Goal: Use online tool/utility: Utilize a website feature to perform a specific function

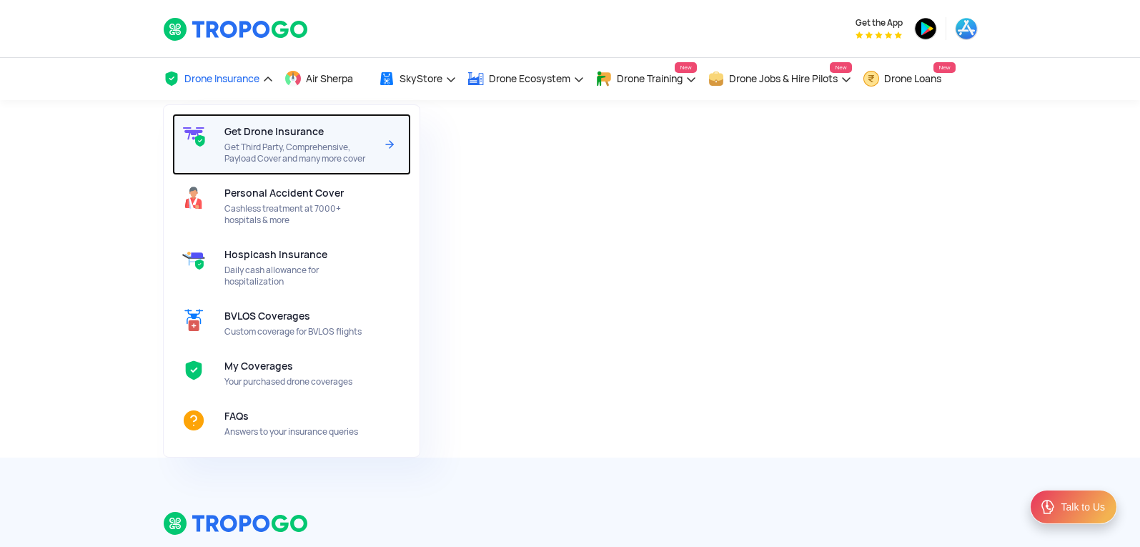
click at [256, 157] on span "Get Third Party, Comprehensive, Payload Cover and many more cover" at bounding box center [299, 153] width 151 height 23
click at [294, 141] on div "Get Drone Insurance Get Third Party, Comprehensive, Payload Cover and many more…" at bounding box center [302, 144] width 157 height 61
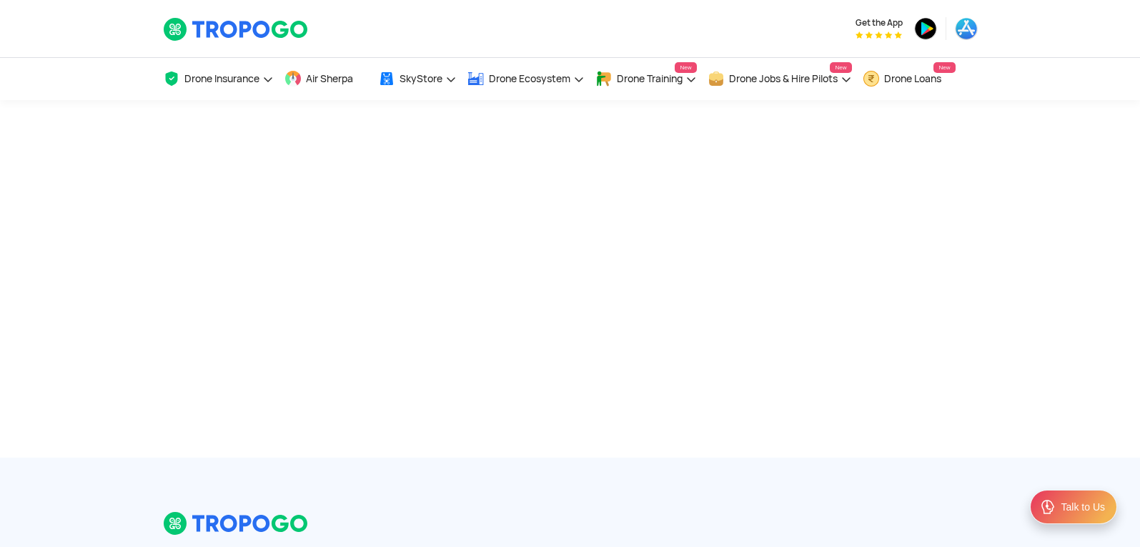
click at [399, 143] on div at bounding box center [570, 278] width 1140 height 357
click at [326, 70] on link "Air Sherpa" at bounding box center [326, 79] width 83 height 42
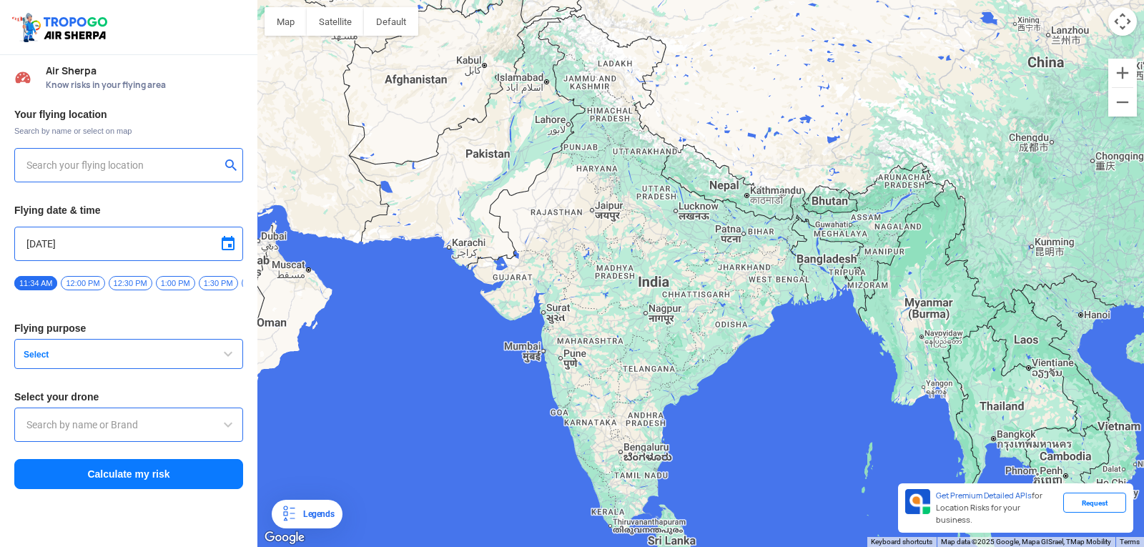
click at [27, 167] on input "text" at bounding box center [123, 165] width 194 height 17
drag, startPoint x: 13, startPoint y: 173, endPoint x: 31, endPoint y: 165, distance: 20.2
click at [31, 166] on div "Your flying location Search by name or select on map Flying date & time [DATE] …" at bounding box center [128, 299] width 257 height 397
click at [47, 172] on input "text" at bounding box center [123, 165] width 194 height 17
click at [40, 165] on input "text" at bounding box center [123, 165] width 194 height 17
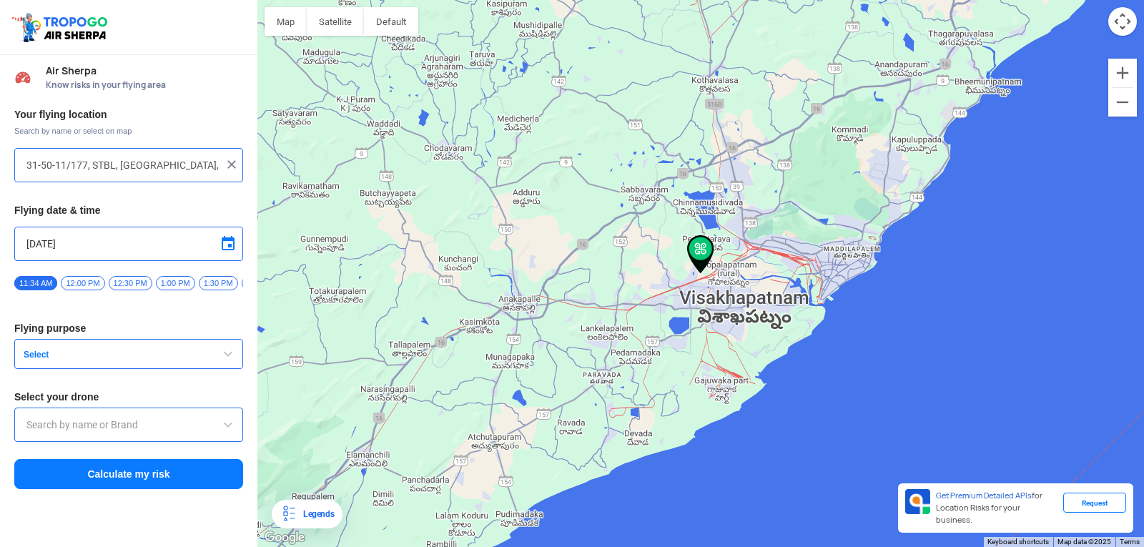
click at [70, 177] on div "31-50-11/177, STBL, [GEOGRAPHIC_DATA], [GEOGRAPHIC_DATA], [GEOGRAPHIC_DATA], [G…" at bounding box center [128, 165] width 229 height 34
click at [49, 179] on div "31-50-11/177, STBL, [GEOGRAPHIC_DATA], [GEOGRAPHIC_DATA], [GEOGRAPHIC_DATA], [G…" at bounding box center [128, 165] width 229 height 34
click at [56, 175] on div "31-50-11/177, STBL, [GEOGRAPHIC_DATA], [GEOGRAPHIC_DATA], [GEOGRAPHIC_DATA], [G…" at bounding box center [128, 165] width 229 height 34
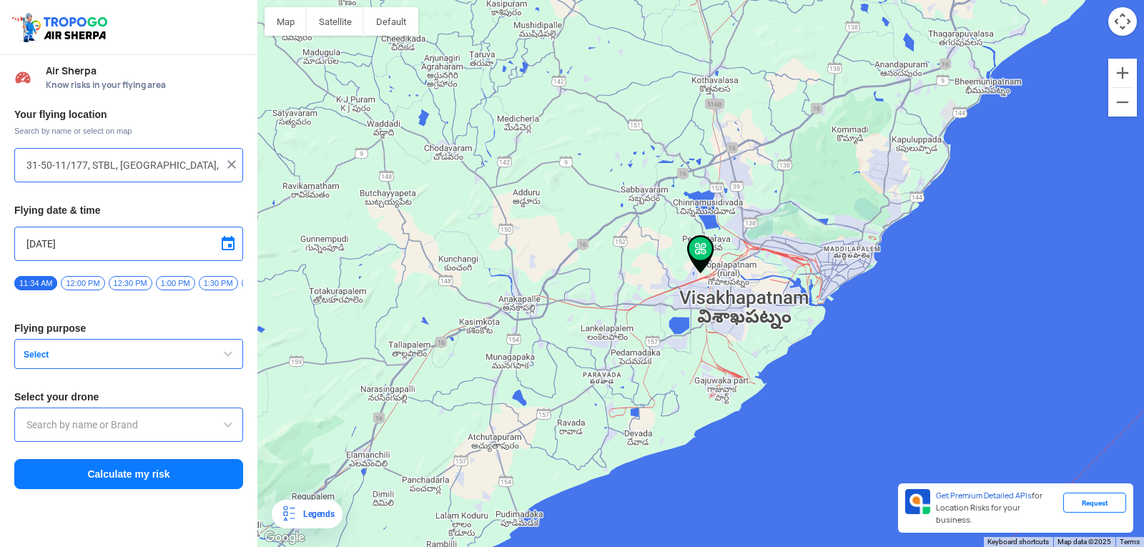
click at [56, 247] on input "[DATE]" at bounding box center [128, 243] width 204 height 17
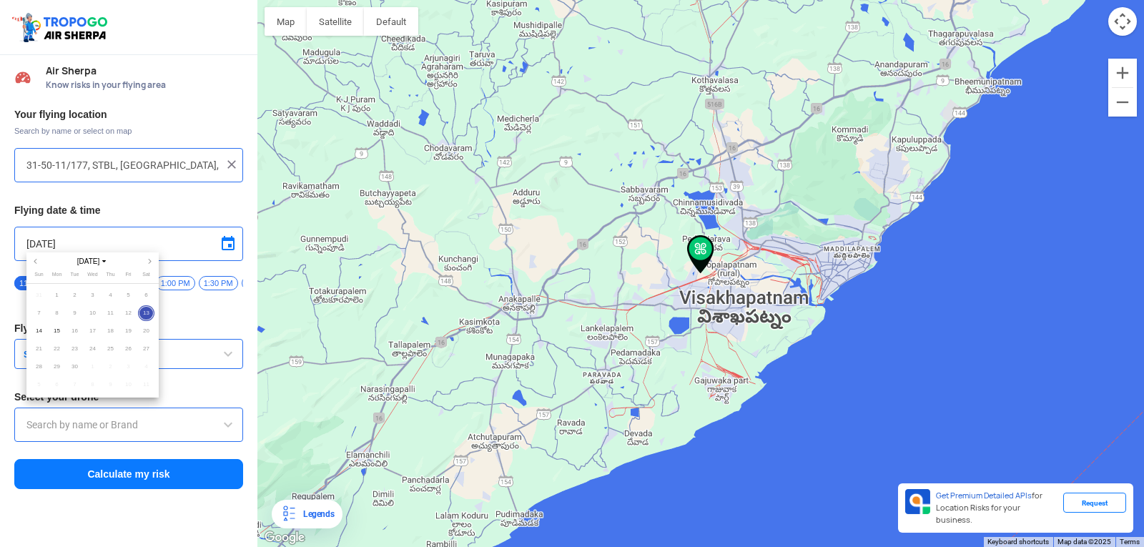
click at [101, 242] on div at bounding box center [572, 273] width 1144 height 547
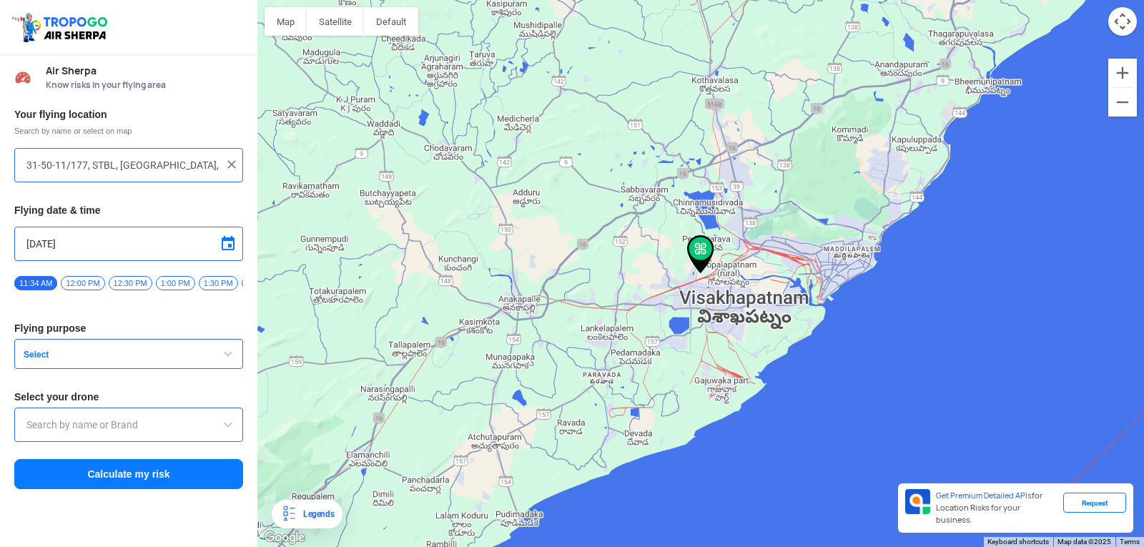
click at [49, 166] on input "31-50-11/177, STBL, [GEOGRAPHIC_DATA], [GEOGRAPHIC_DATA], [GEOGRAPHIC_DATA], [G…" at bounding box center [123, 165] width 194 height 17
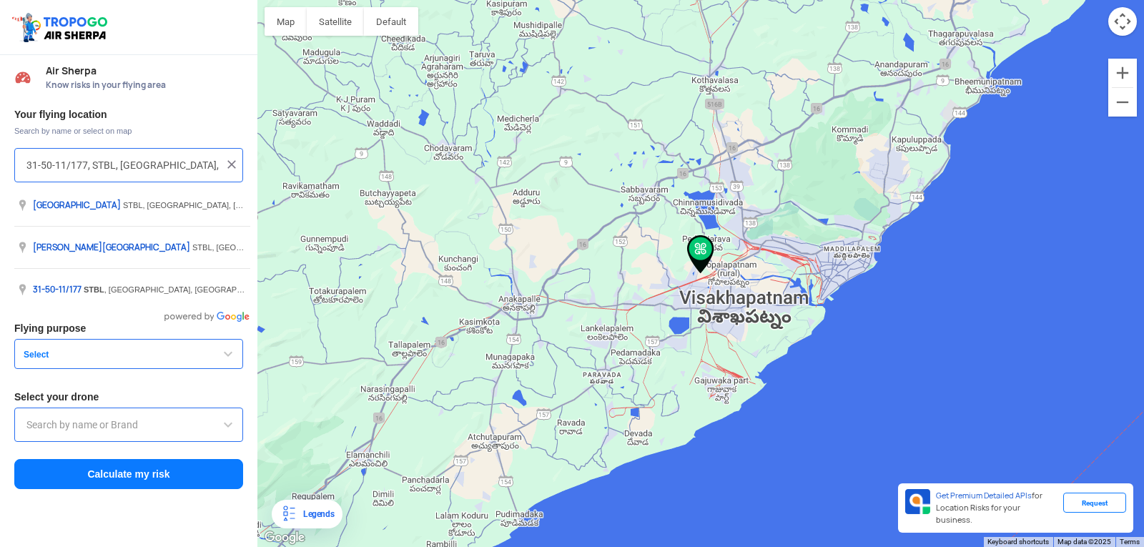
click at [49, 166] on input "31-50-11/177, STBL, [GEOGRAPHIC_DATA], [GEOGRAPHIC_DATA], [GEOGRAPHIC_DATA], [G…" at bounding box center [123, 165] width 194 height 17
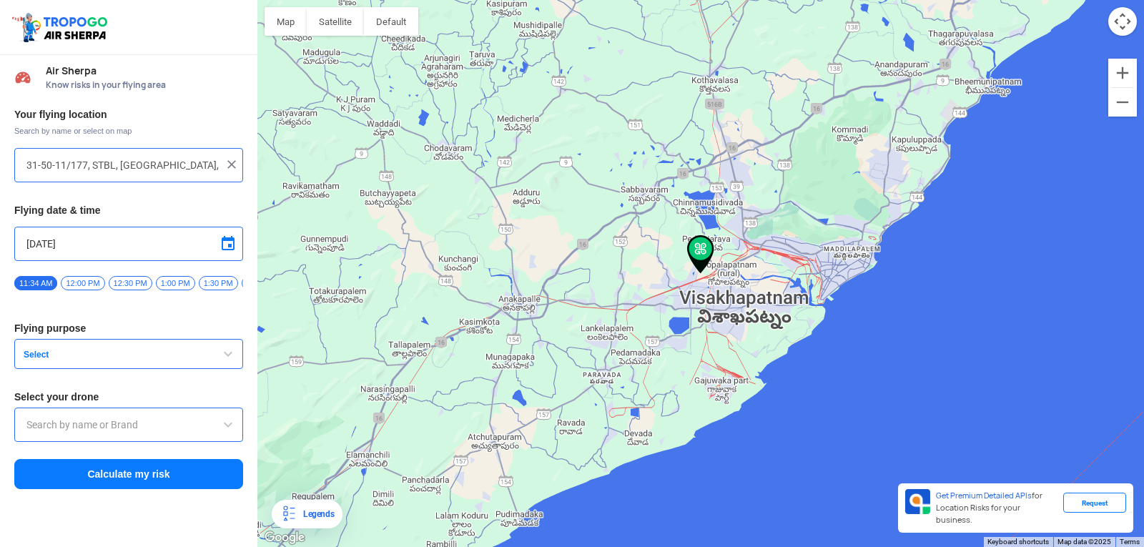
click at [25, 161] on div "31-50-11/177, STBL, [GEOGRAPHIC_DATA], [GEOGRAPHIC_DATA], [GEOGRAPHIC_DATA], [G…" at bounding box center [128, 165] width 229 height 34
click at [698, 253] on img at bounding box center [700, 254] width 27 height 39
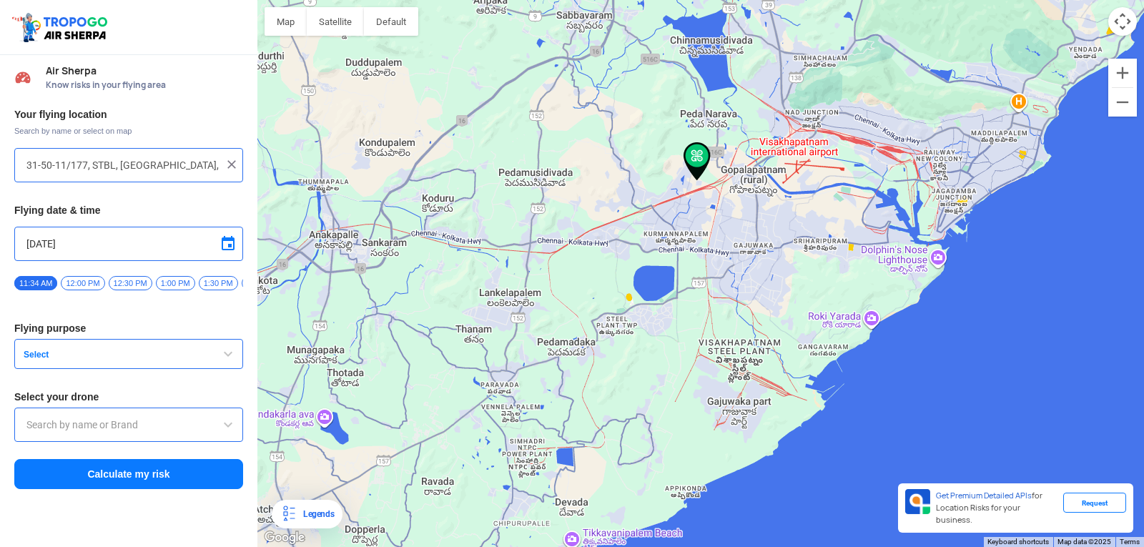
click at [81, 357] on span "Select" at bounding box center [107, 354] width 179 height 11
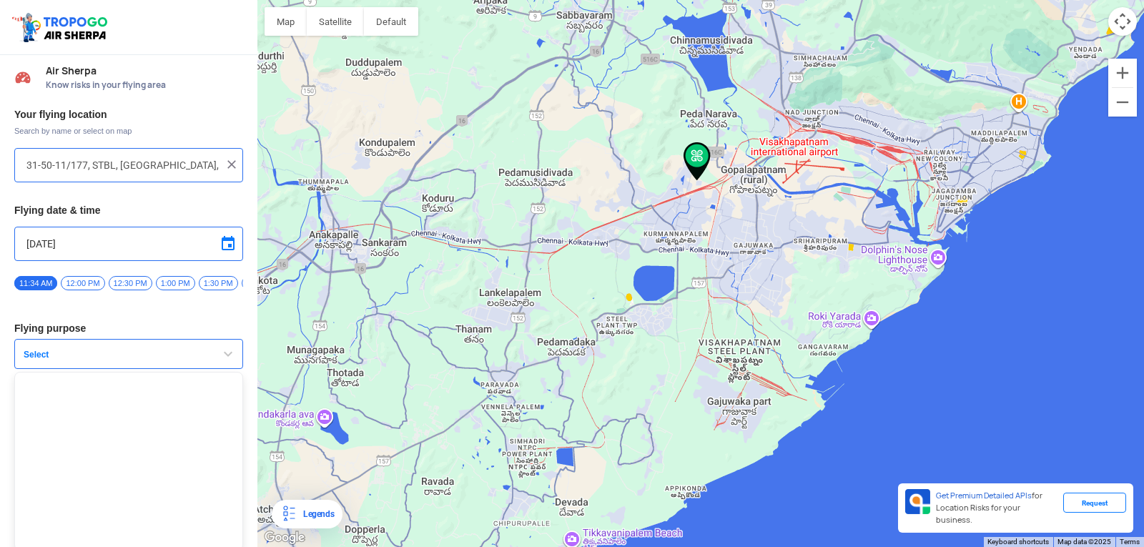
drag, startPoint x: 79, startPoint y: 347, endPoint x: 75, endPoint y: 365, distance: 19.1
click at [75, 365] on div "Your flying location Search by name or select on map 31-50-11/177, STBL, [GEOGR…" at bounding box center [128, 299] width 257 height 397
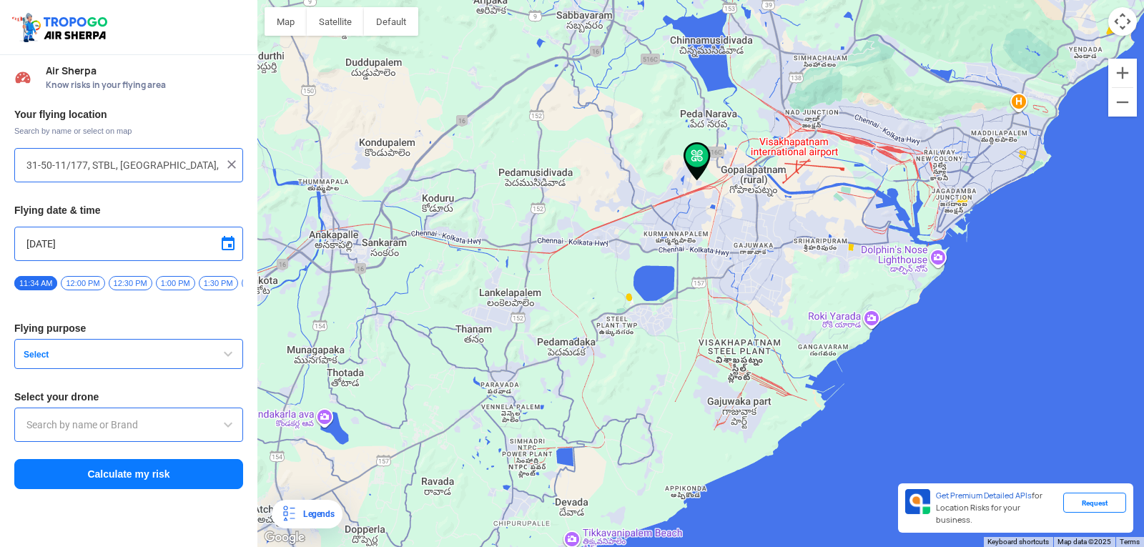
click at [81, 431] on input "text" at bounding box center [128, 424] width 204 height 17
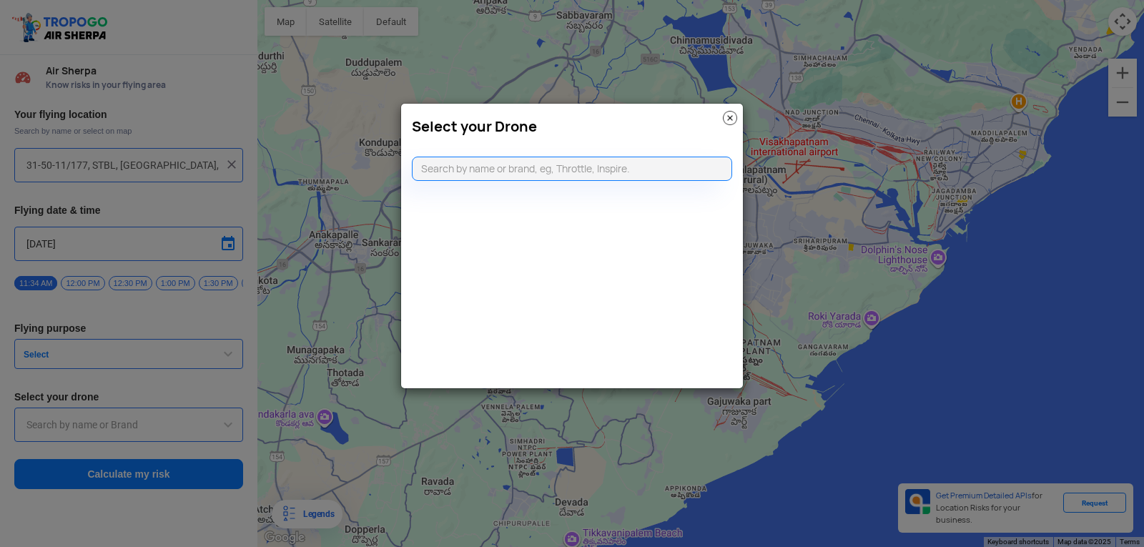
click at [721, 114] on div "Select your Drone" at bounding box center [572, 123] width 342 height 39
click at [728, 115] on img at bounding box center [730, 118] width 14 height 14
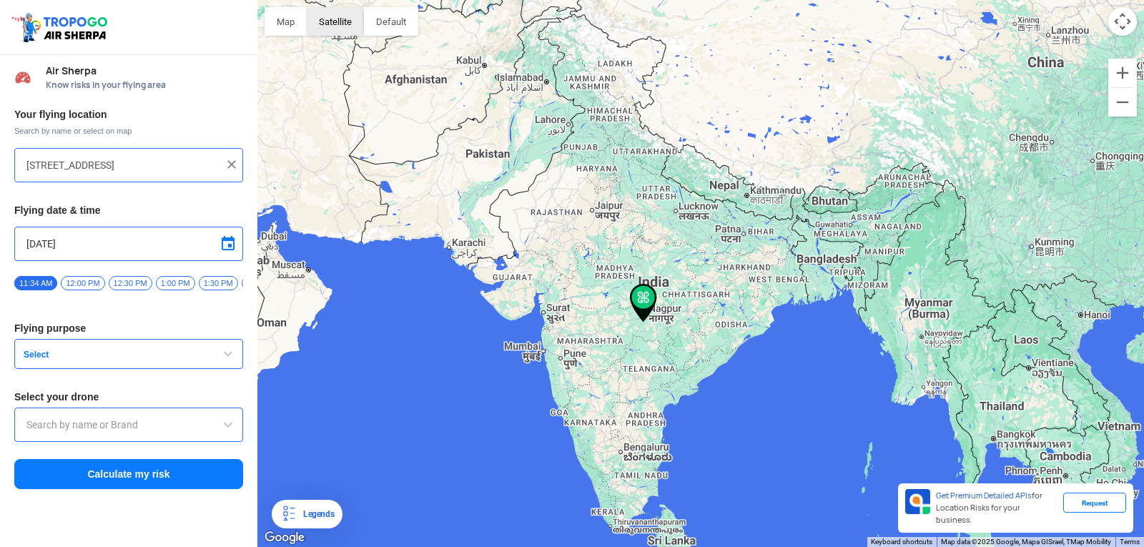
click at [333, 28] on button "Satellite" at bounding box center [335, 21] width 57 height 29
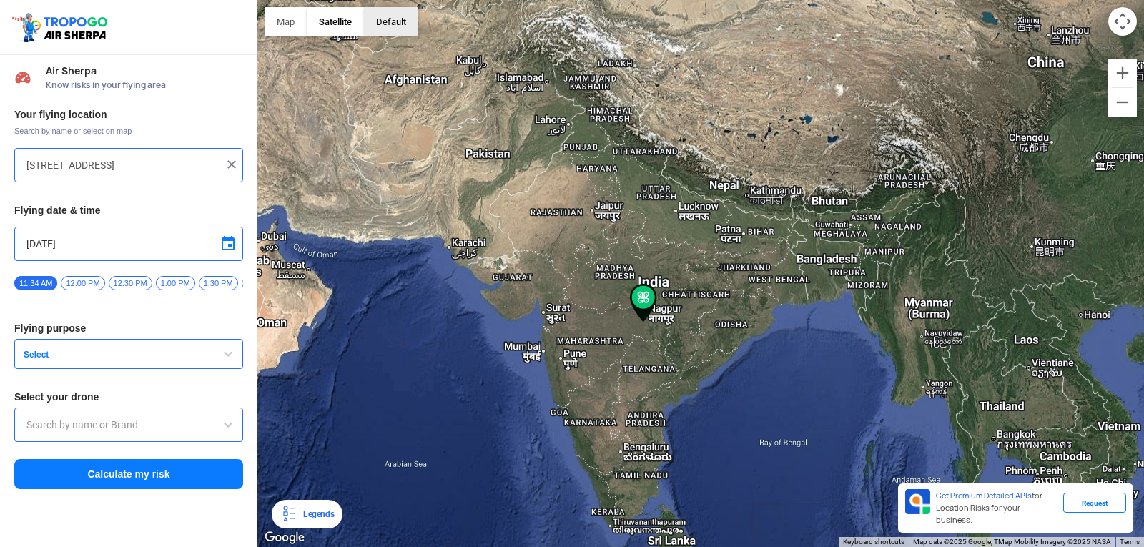
click at [397, 27] on button "button" at bounding box center [391, 21] width 54 height 29
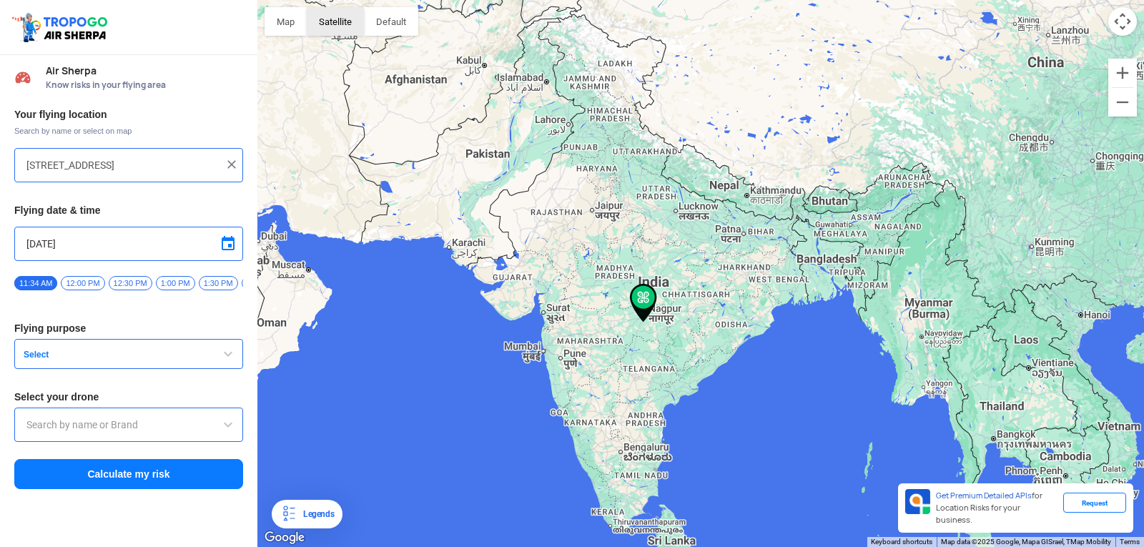
click at [320, 10] on button "Satellite" at bounding box center [335, 21] width 57 height 29
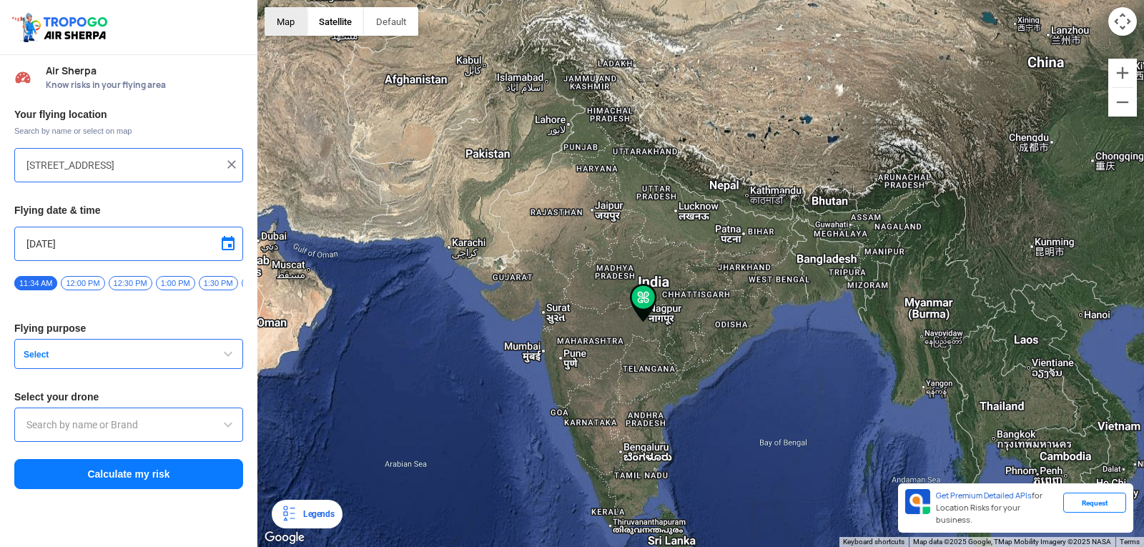
click at [295, 14] on button "Map" at bounding box center [285, 21] width 42 height 29
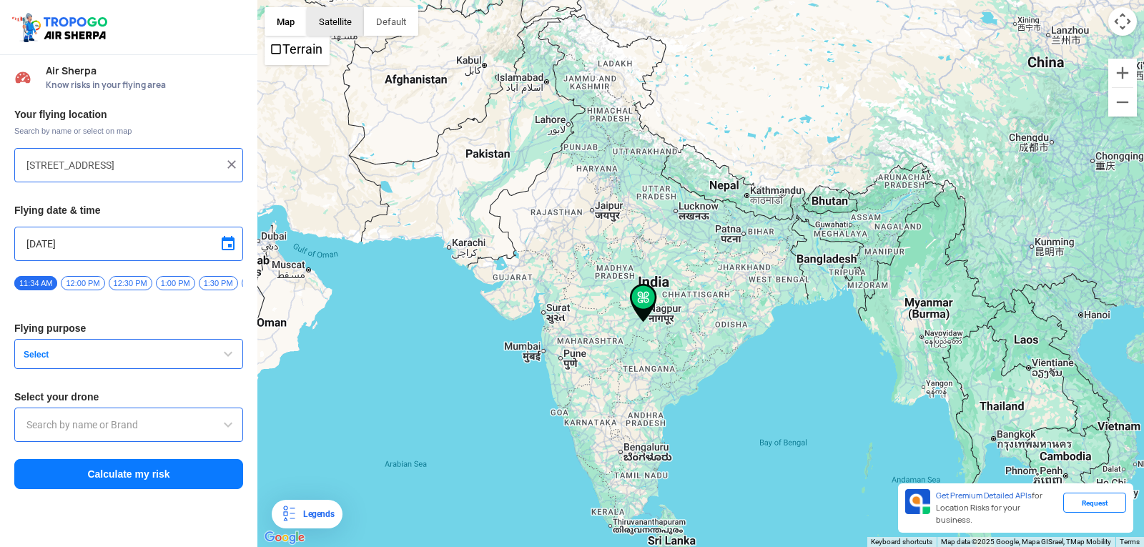
click at [350, 25] on button "Satellite" at bounding box center [335, 21] width 57 height 29
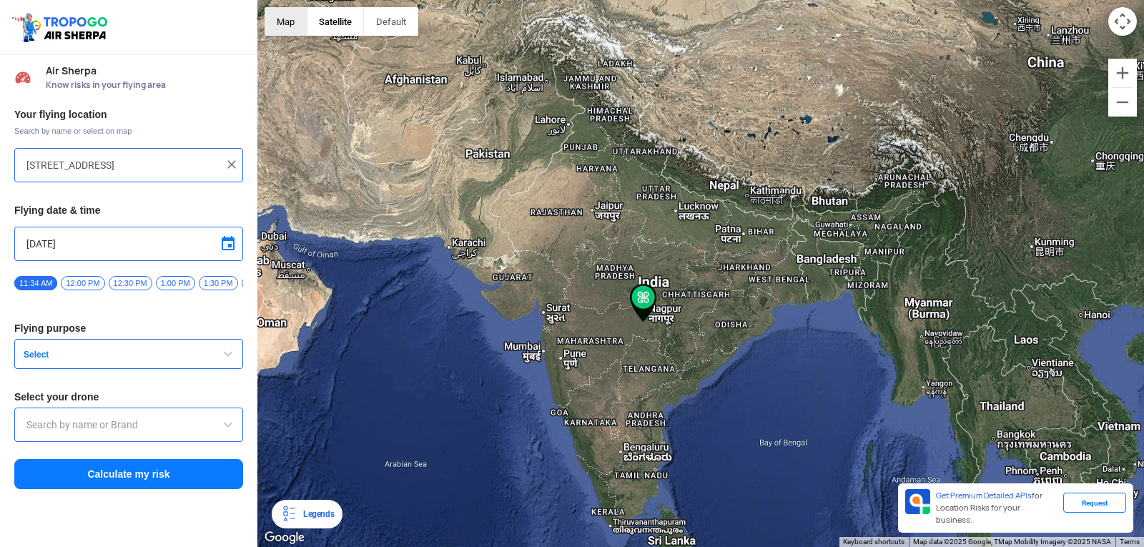
click at [287, 31] on button "Map" at bounding box center [285, 21] width 42 height 29
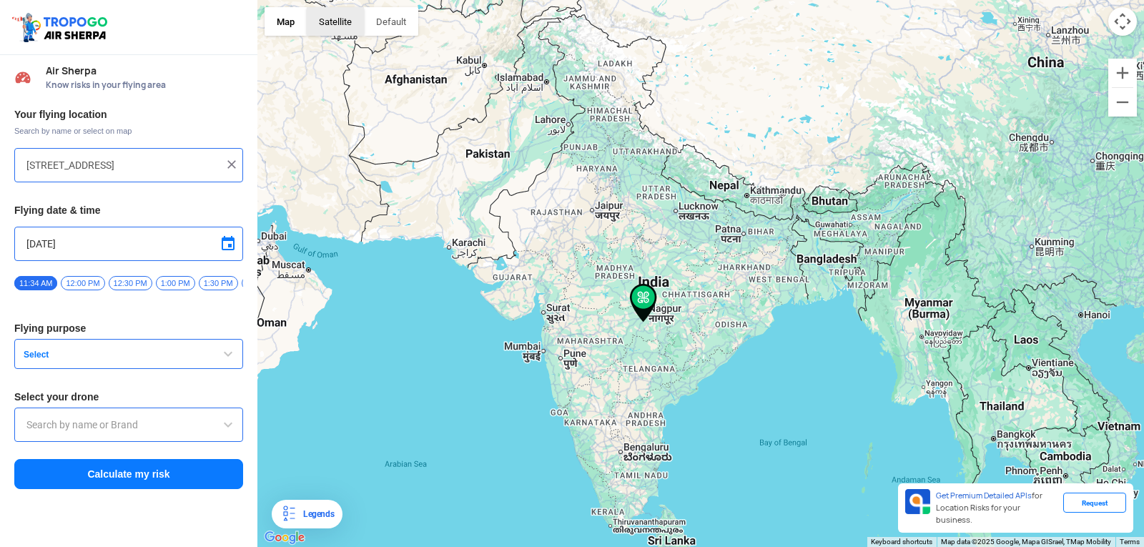
click at [329, 20] on button "Satellite" at bounding box center [335, 21] width 57 height 29
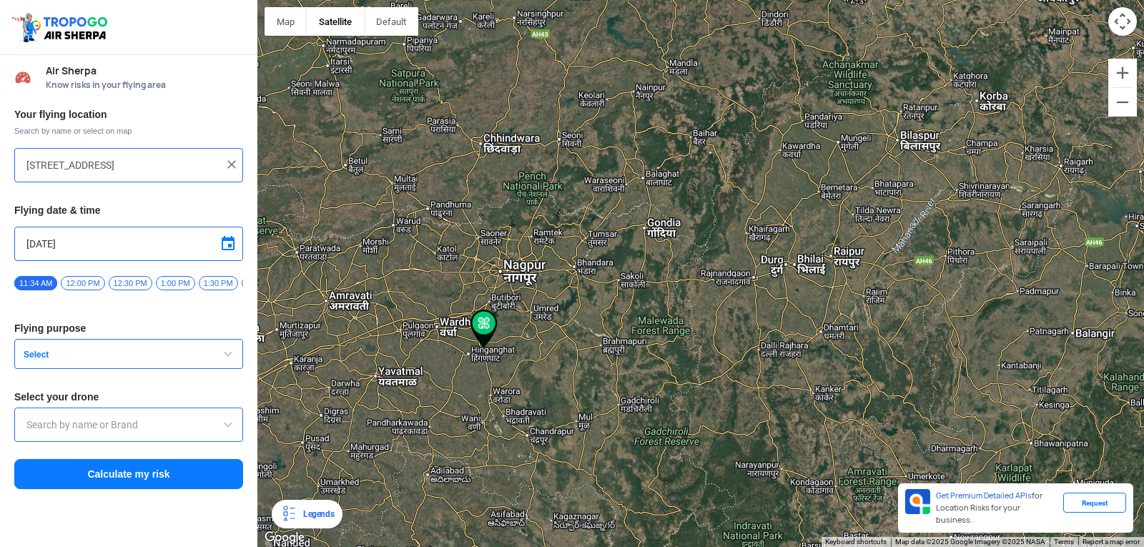
click at [277, 36] on div at bounding box center [700, 273] width 886 height 547
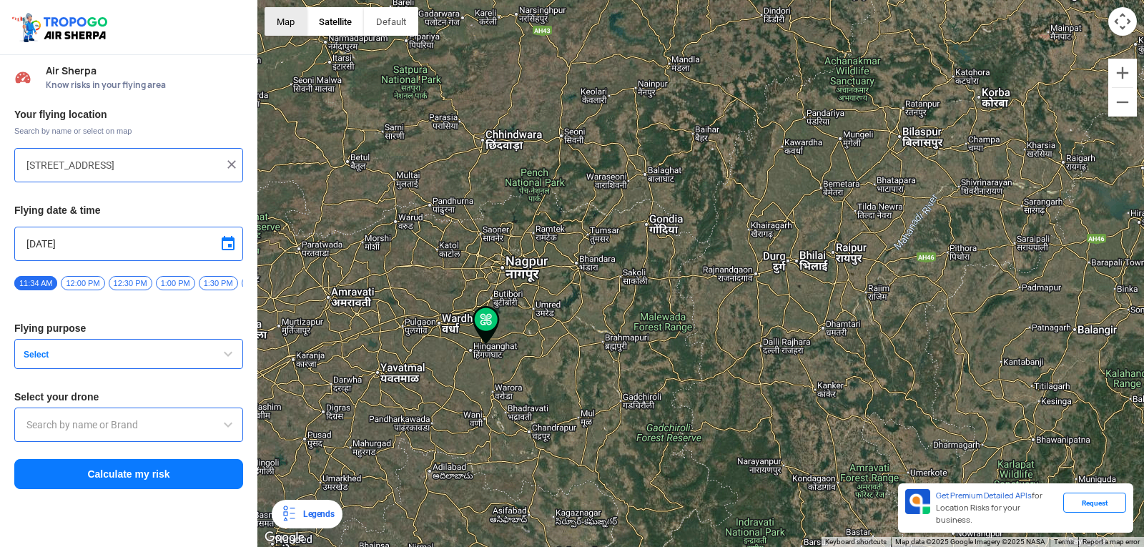
click at [283, 32] on button "Map" at bounding box center [285, 21] width 42 height 29
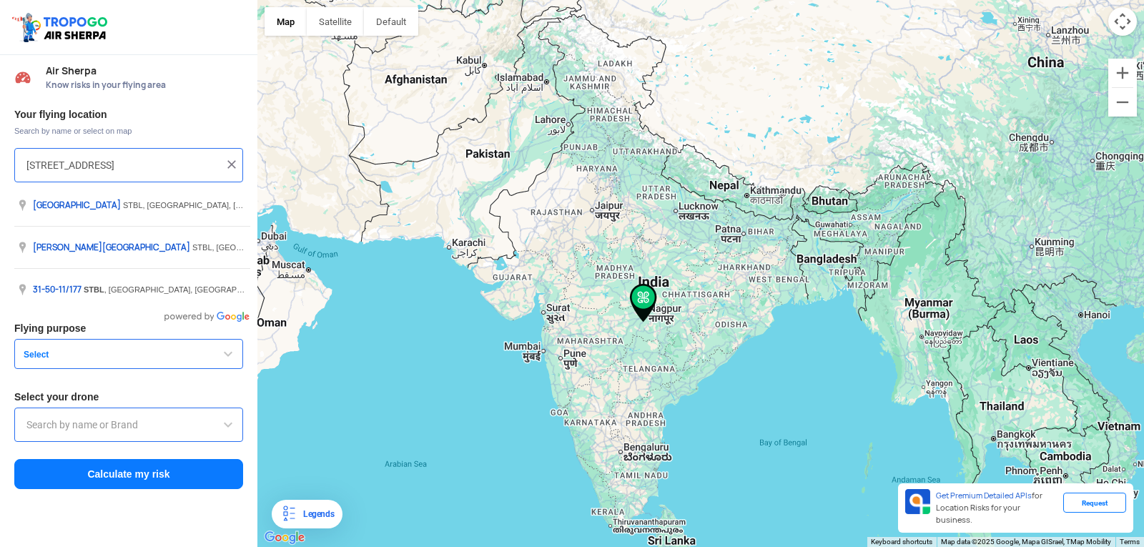
click at [37, 168] on input "[STREET_ADDRESS]" at bounding box center [123, 165] width 194 height 17
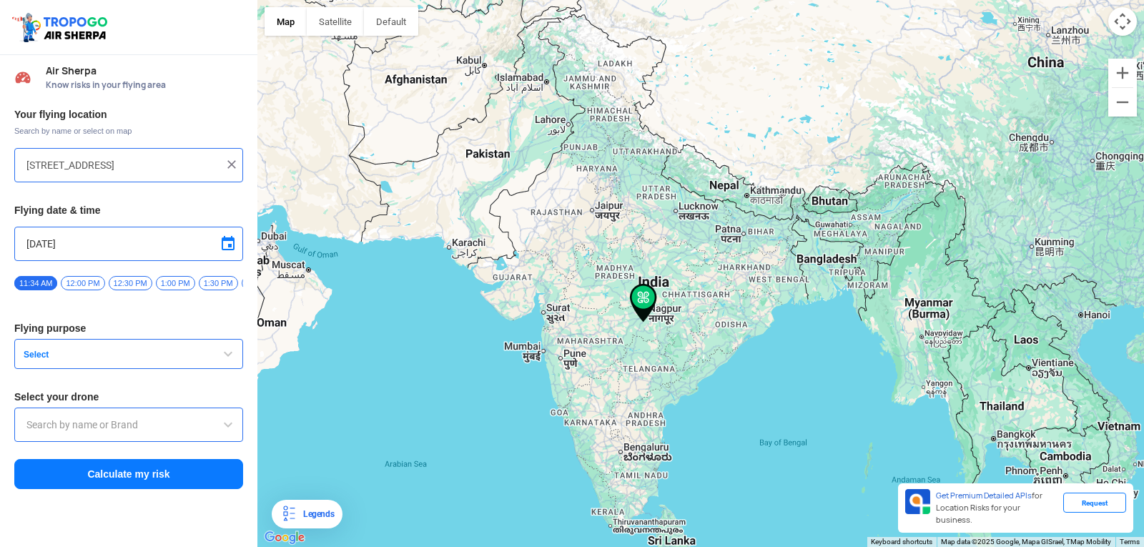
click at [24, 159] on div "[STREET_ADDRESS]" at bounding box center [128, 165] width 229 height 34
click at [32, 155] on div "[STREET_ADDRESS]" at bounding box center [128, 165] width 229 height 34
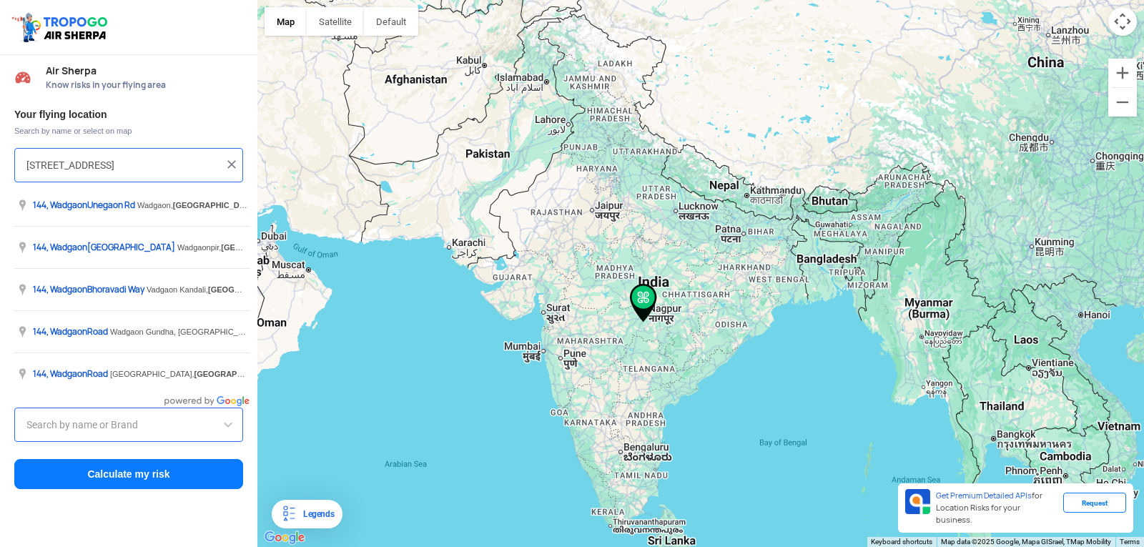
click at [37, 163] on input "[STREET_ADDRESS]" at bounding box center [123, 165] width 194 height 17
click at [210, 172] on input "[STREET_ADDRESS]" at bounding box center [123, 165] width 194 height 17
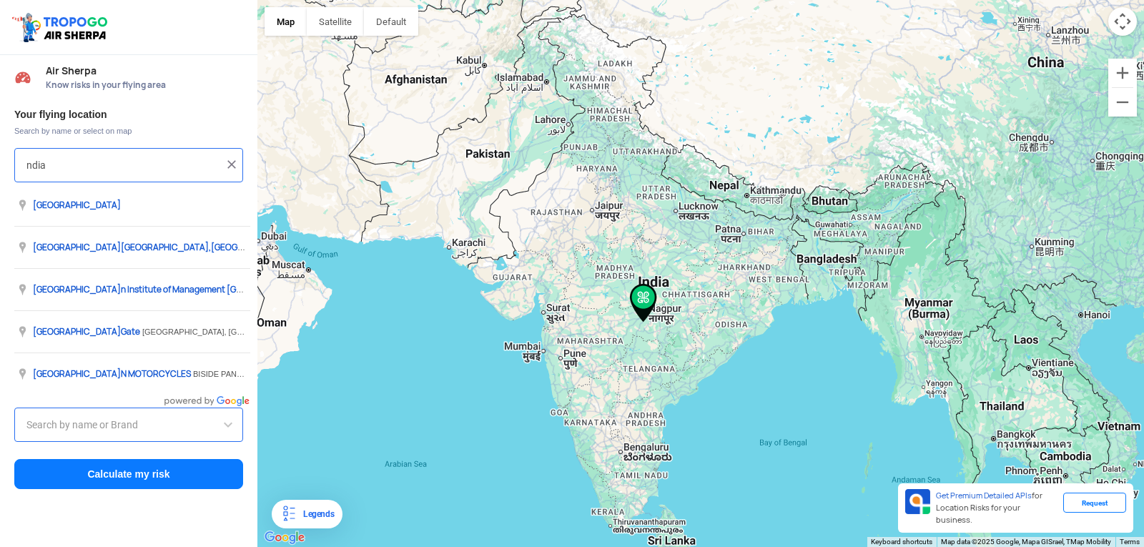
click at [219, 169] on input "ndia" at bounding box center [123, 165] width 194 height 17
type input "n"
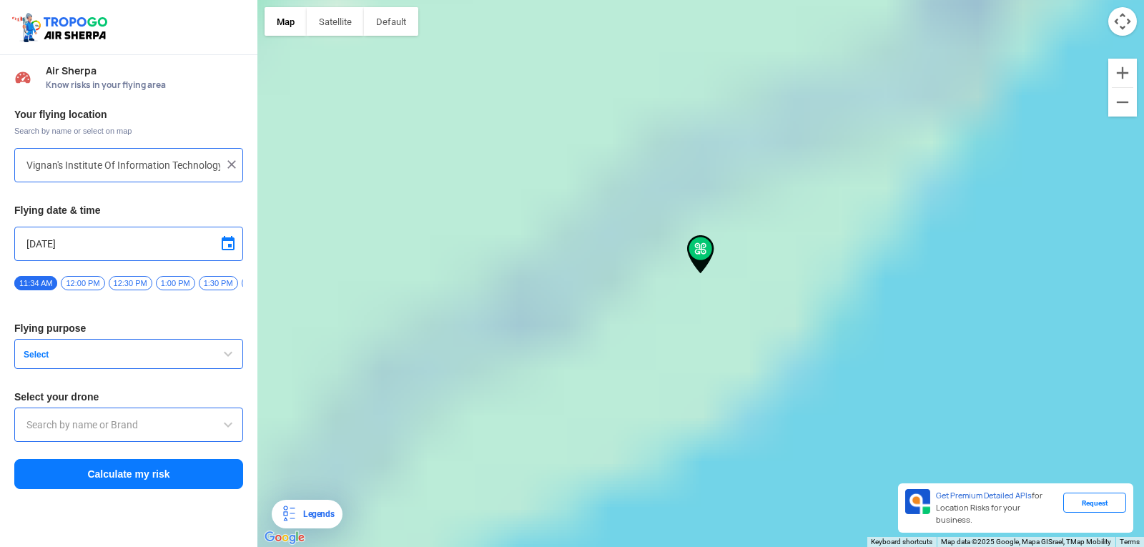
type input "[GEOGRAPHIC_DATA], [GEOGRAPHIC_DATA] 530049, [GEOGRAPHIC_DATA]"
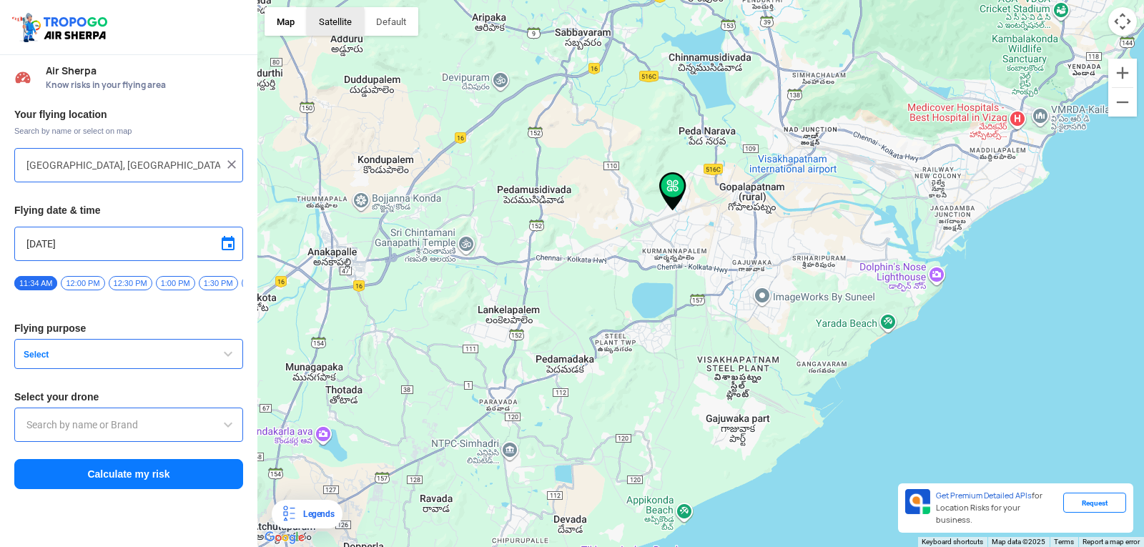
click at [350, 22] on button "Satellite" at bounding box center [335, 21] width 57 height 29
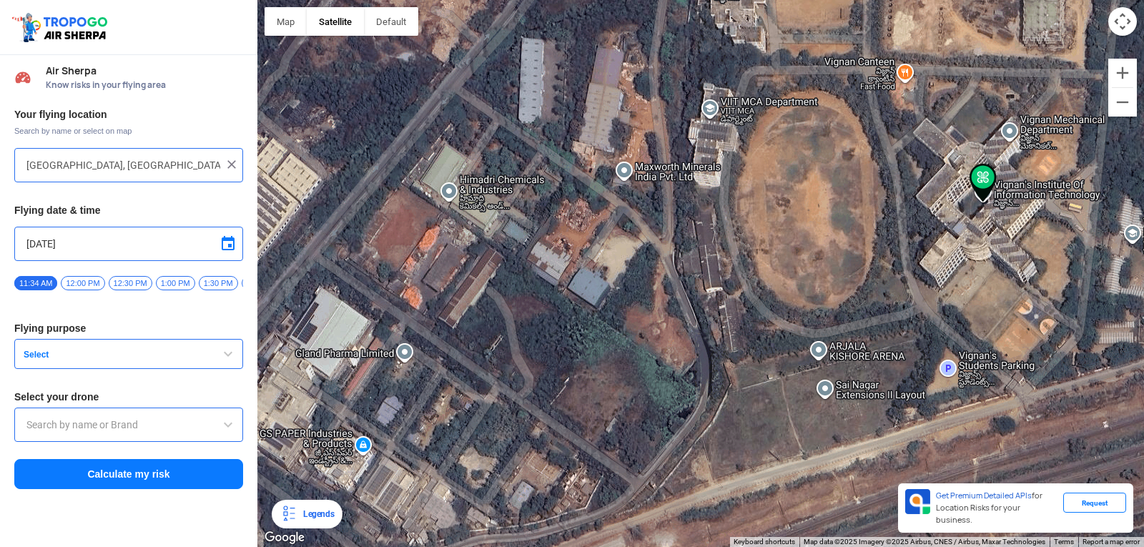
click at [307, 7] on button "Satellite" at bounding box center [335, 21] width 57 height 29
